Goal: Information Seeking & Learning: Learn about a topic

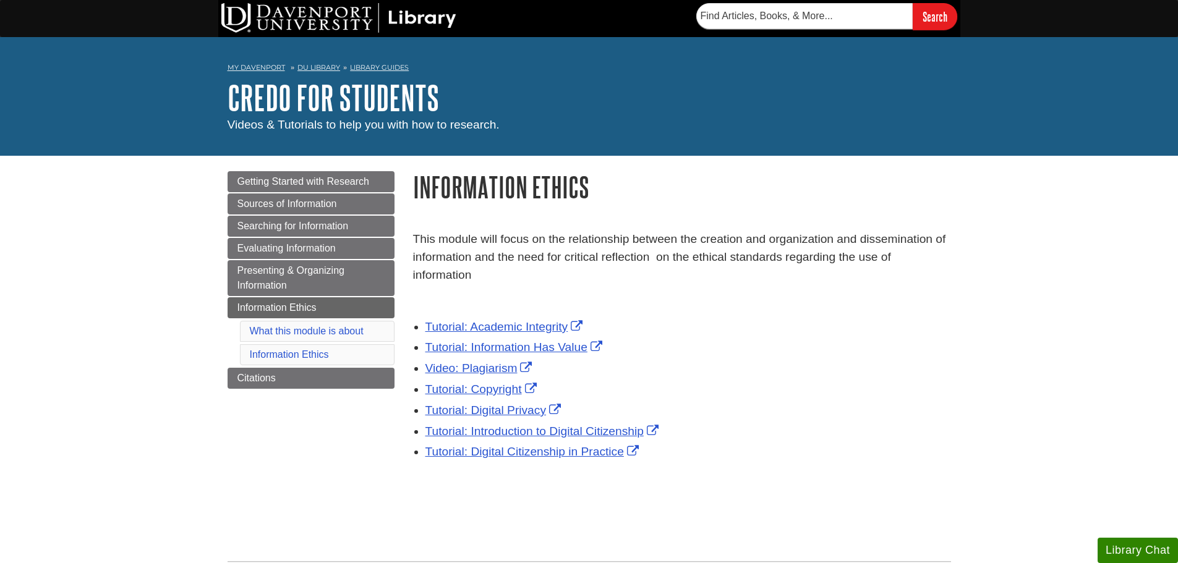
drag, startPoint x: 415, startPoint y: 238, endPoint x: 479, endPoint y: 277, distance: 74.7
click at [479, 277] on p "This module will focus on the relationship between the creation and organizatio…" at bounding box center [682, 257] width 538 height 53
copy p "This module will focus on the relationship between the creation and organizatio…"
drag, startPoint x: 653, startPoint y: 471, endPoint x: 419, endPoint y: 322, distance: 277.4
click at [419, 322] on div "Tutorial: Academic Integrity Tutorial: Information Has Value Video: Plagiarism …" at bounding box center [682, 397] width 538 height 165
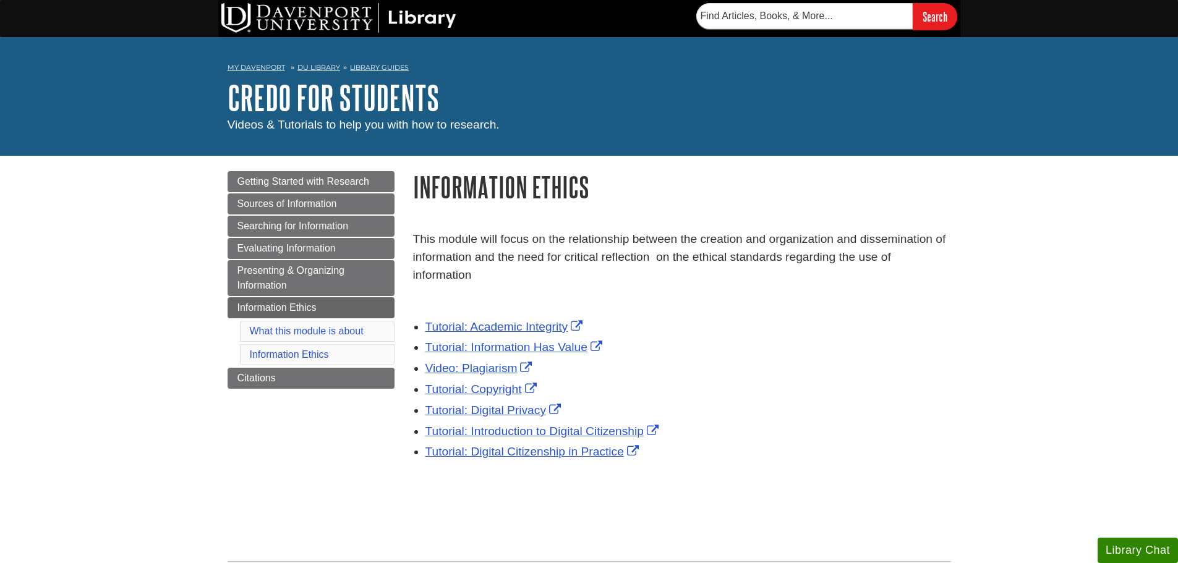
copy ul "Tutorial: Academic Integrity Tutorial: Information Has Value Video: Plagiarism …"
click at [322, 446] on div "Menu Getting Started with Research Sources of Information Searching for Informa…" at bounding box center [589, 324] width 742 height 336
click at [339, 270] on span "Presenting & Organizing Information" at bounding box center [290, 277] width 107 height 25
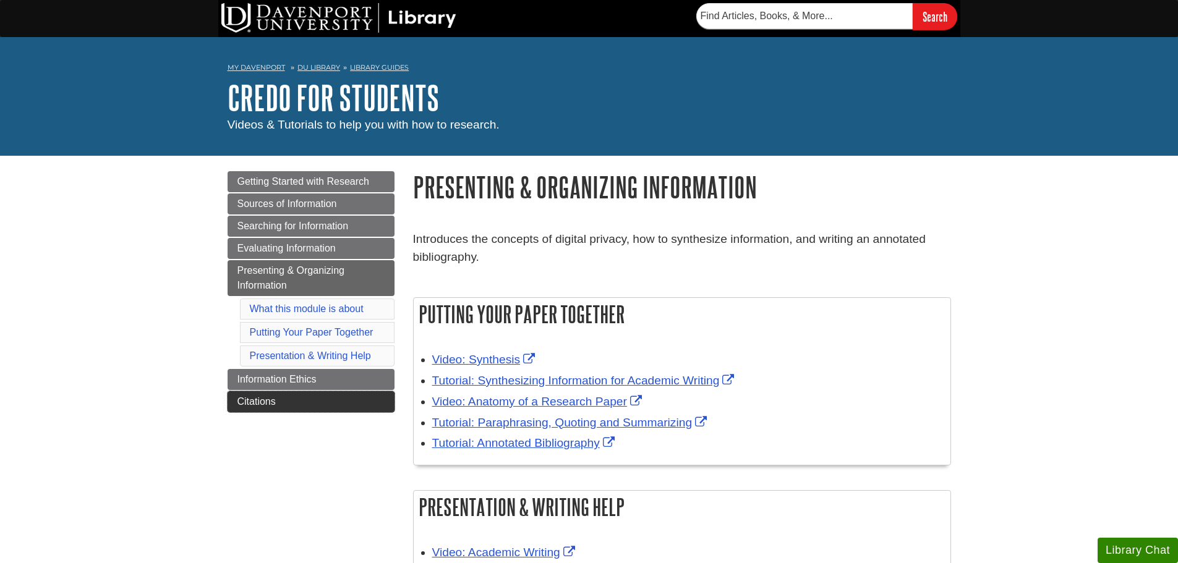
scroll to position [185, 0]
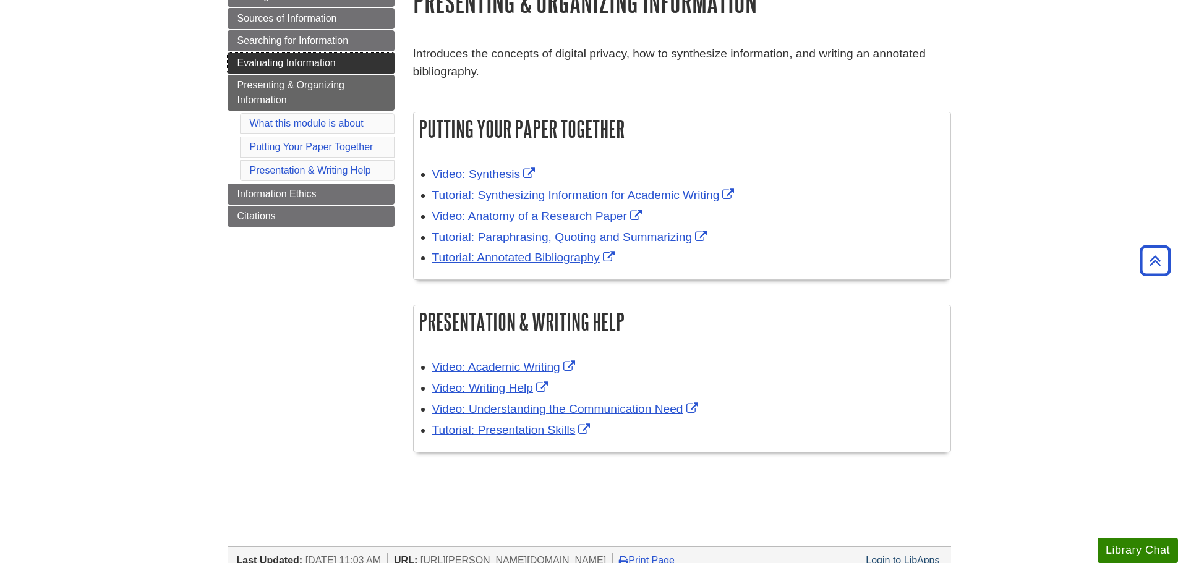
click at [333, 56] on link "Evaluating Information" at bounding box center [311, 63] width 167 height 21
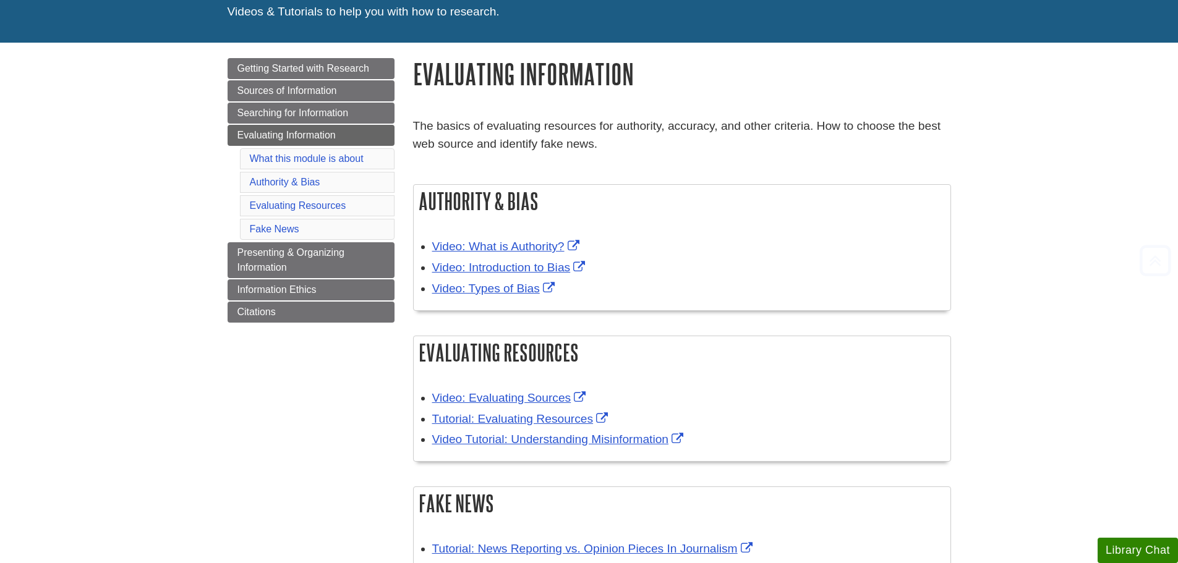
scroll to position [247, 0]
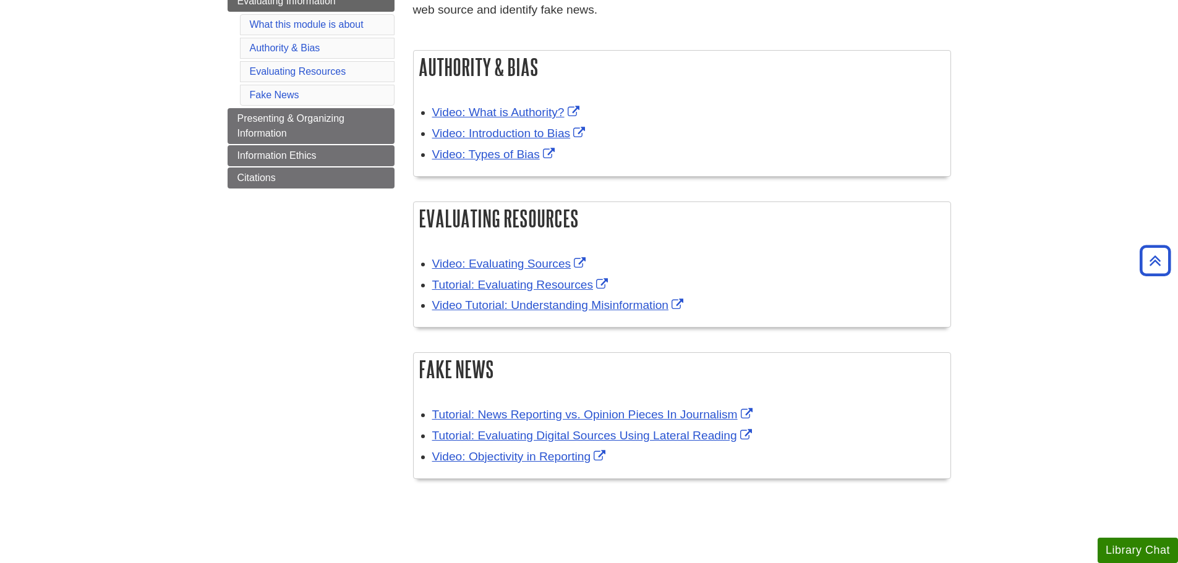
click at [472, 162] on div "Video: Types of Bias" at bounding box center [688, 155] width 512 height 18
click at [500, 136] on link "Video: Introduction to Bias" at bounding box center [510, 133] width 156 height 13
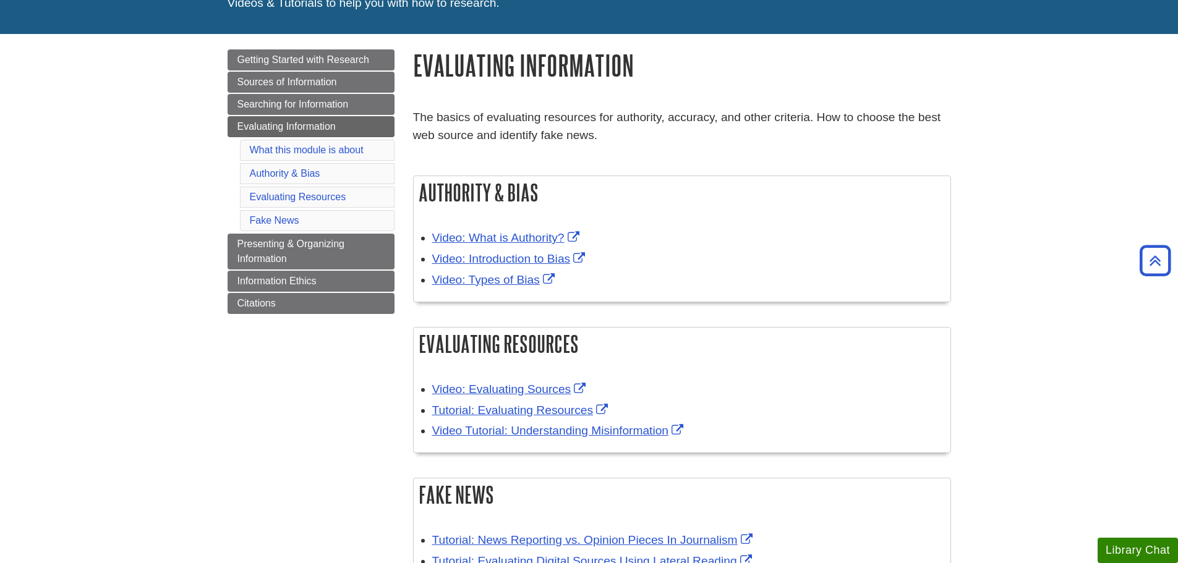
scroll to position [62, 0]
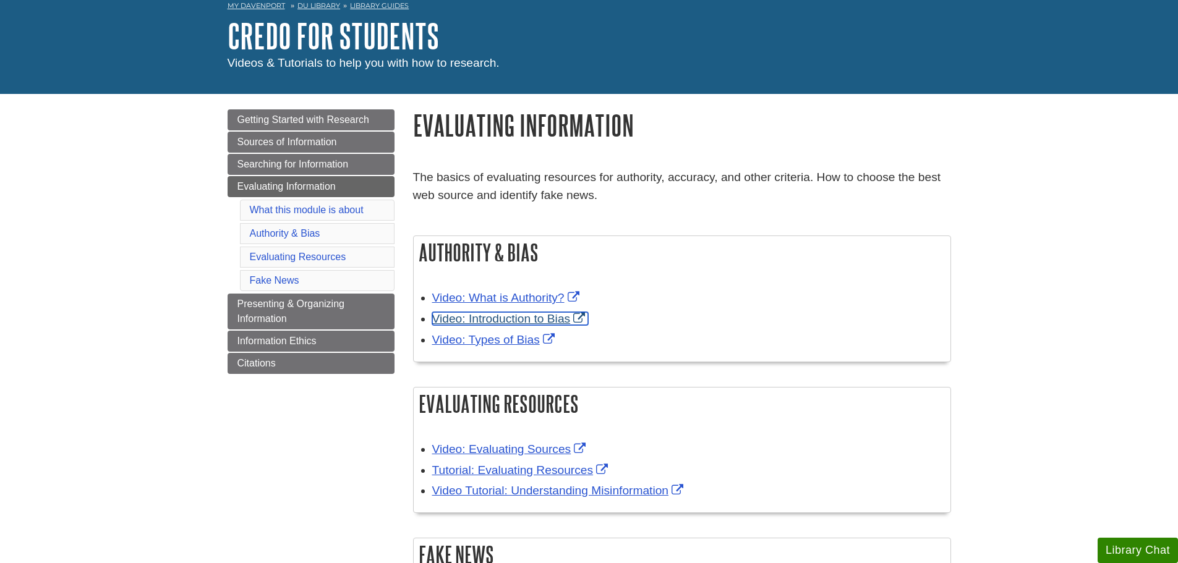
click at [543, 319] on link "Video: Introduction to Bias" at bounding box center [510, 318] width 156 height 13
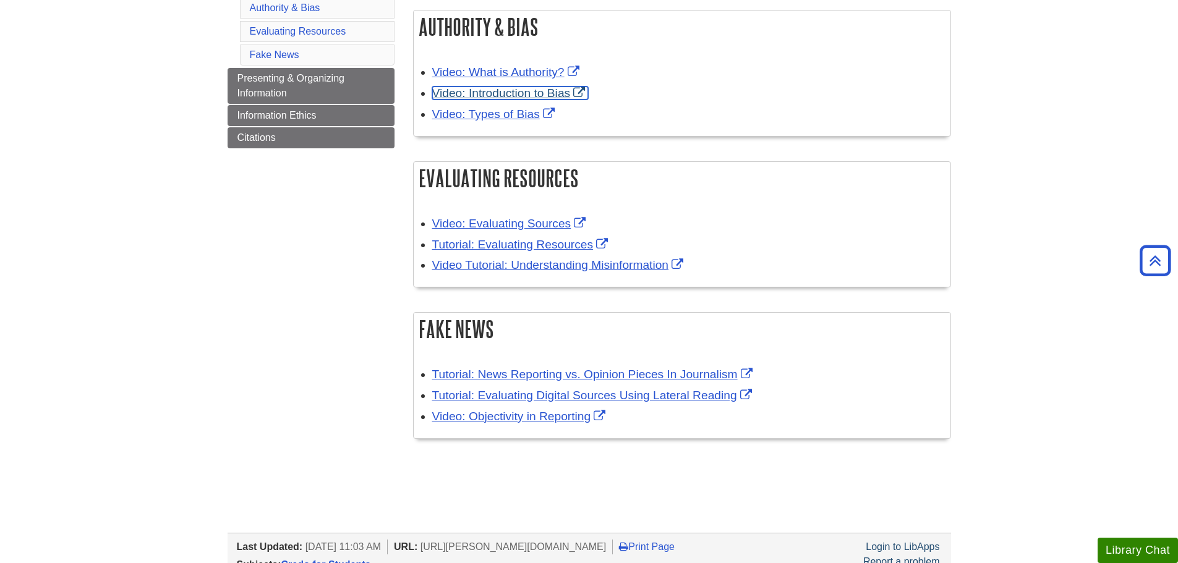
scroll to position [309, 0]
